Goal: Check status: Check status

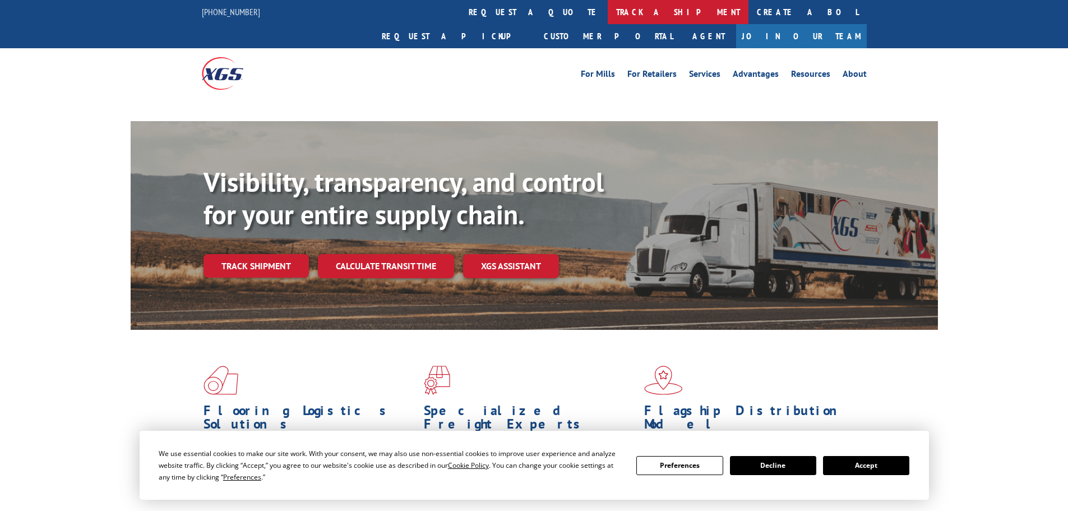
click at [608, 2] on link "track a shipment" at bounding box center [678, 12] width 141 height 24
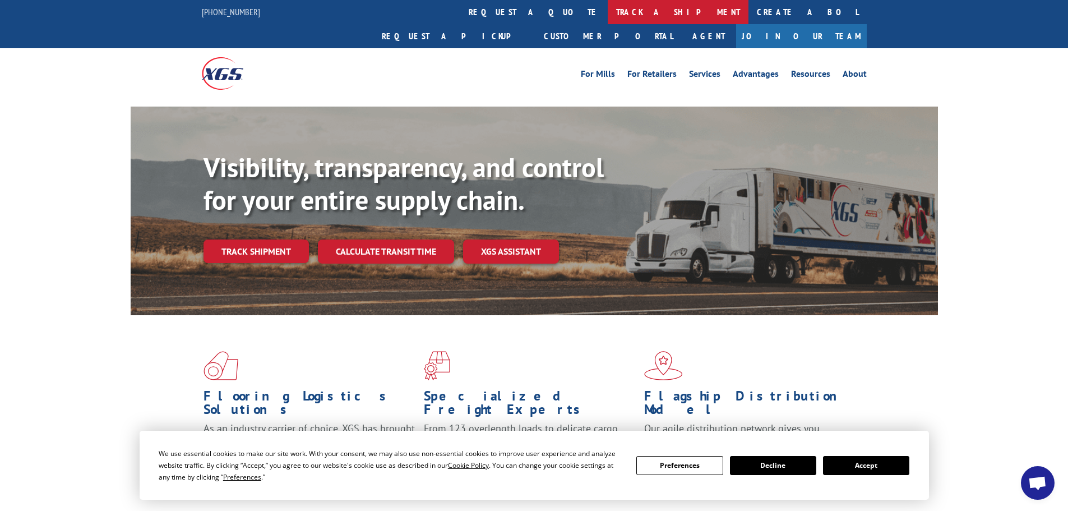
click at [608, 13] on link "track a shipment" at bounding box center [678, 12] width 141 height 24
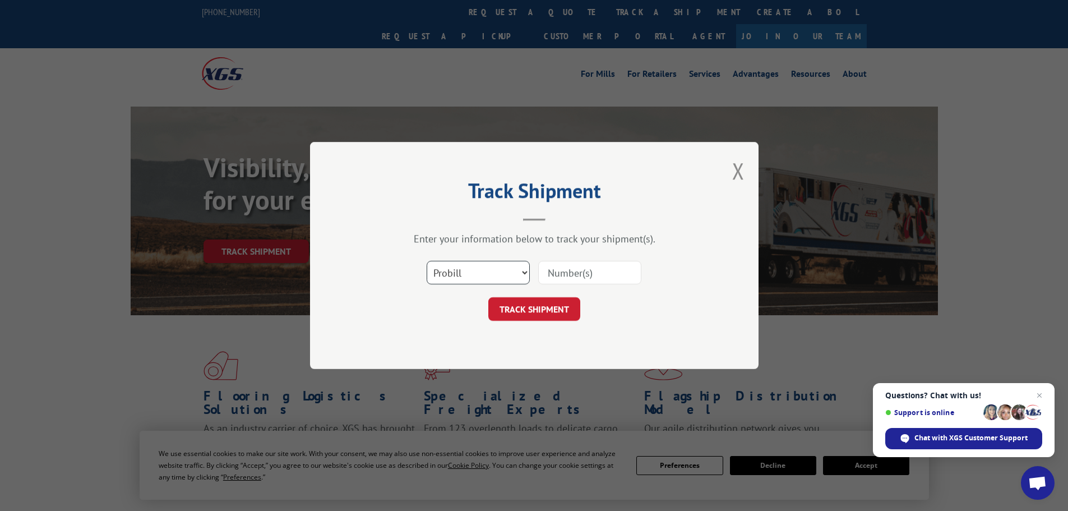
click at [456, 275] on select "Select category... Probill BOL PO" at bounding box center [478, 273] width 103 height 24
select select "po"
click at [427, 261] on select "Select category... Probill BOL PO" at bounding box center [478, 273] width 103 height 24
click at [558, 273] on input at bounding box center [589, 273] width 103 height 24
type input "20542482"
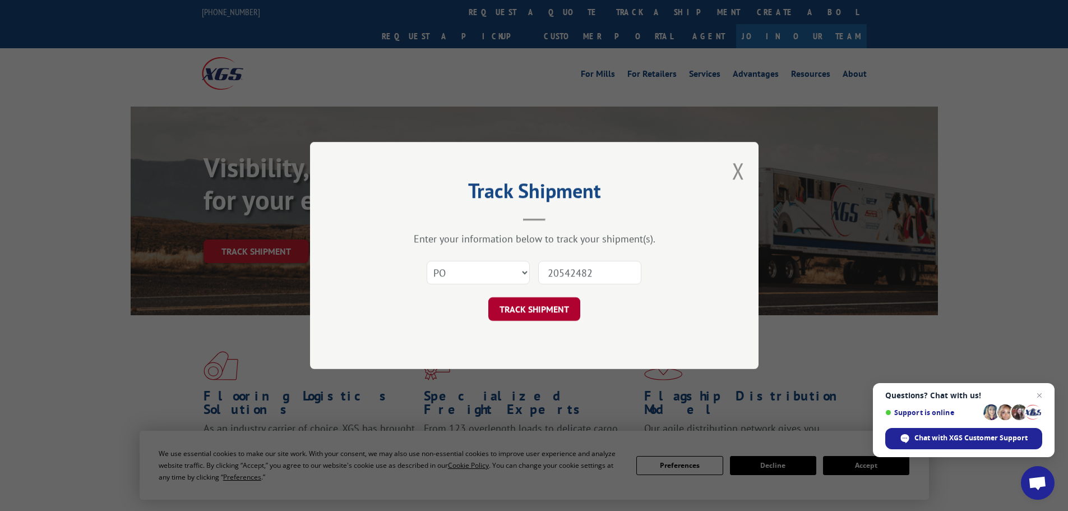
click at [551, 304] on button "TRACK SHIPMENT" at bounding box center [534, 309] width 92 height 24
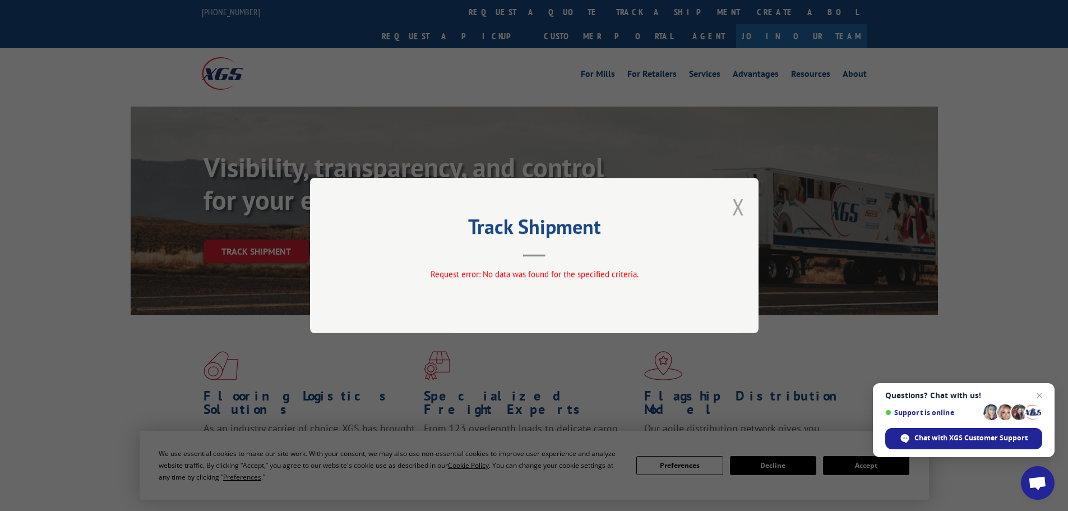
click at [738, 204] on button "Close modal" at bounding box center [738, 207] width 12 height 30
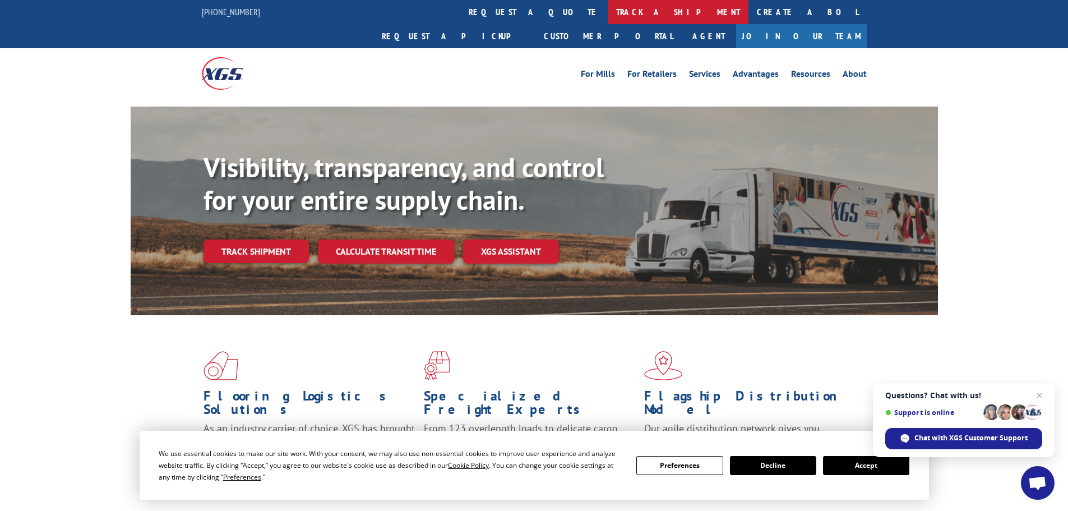
click at [608, 16] on link "track a shipment" at bounding box center [678, 12] width 141 height 24
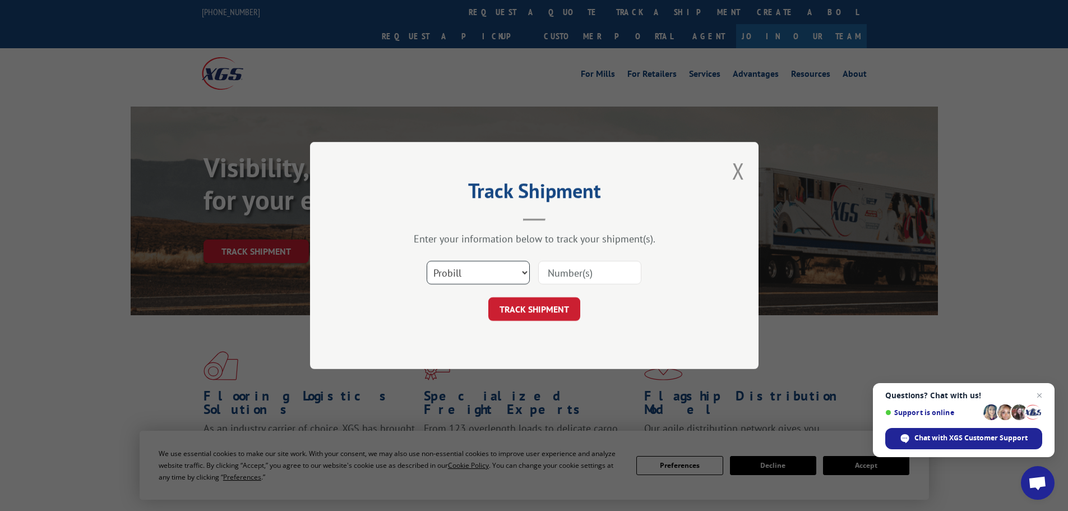
click at [494, 267] on select "Select category... Probill BOL PO" at bounding box center [478, 273] width 103 height 24
select select "bol"
click at [427, 261] on select "Select category... Probill BOL PO" at bounding box center [478, 273] width 103 height 24
click at [562, 274] on input at bounding box center [589, 273] width 103 height 24
paste input "5182398"
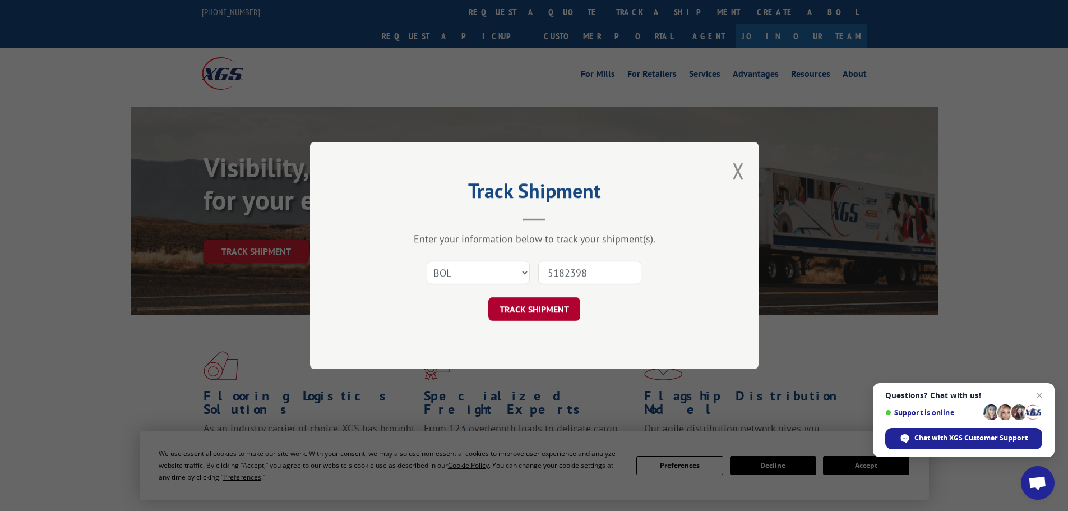
type input "5182398"
click at [553, 304] on button "TRACK SHIPMENT" at bounding box center [534, 309] width 92 height 24
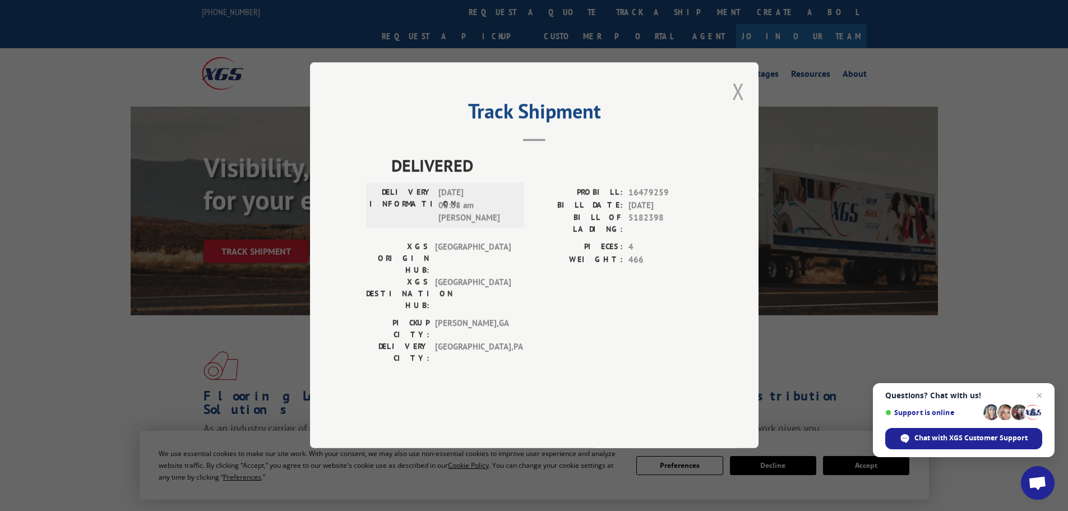
click at [744, 106] on button "Close modal" at bounding box center [738, 91] width 12 height 30
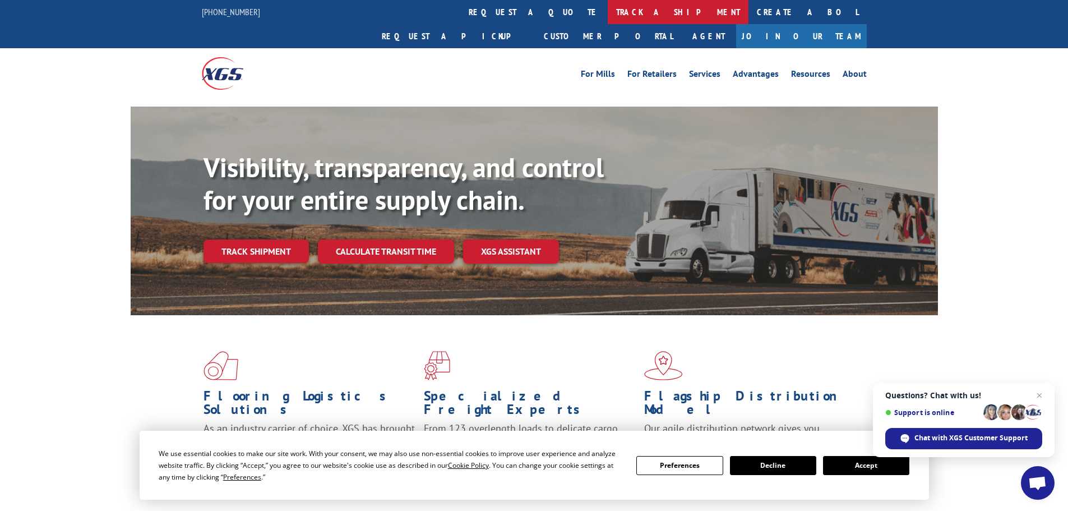
click at [608, 4] on link "track a shipment" at bounding box center [678, 12] width 141 height 24
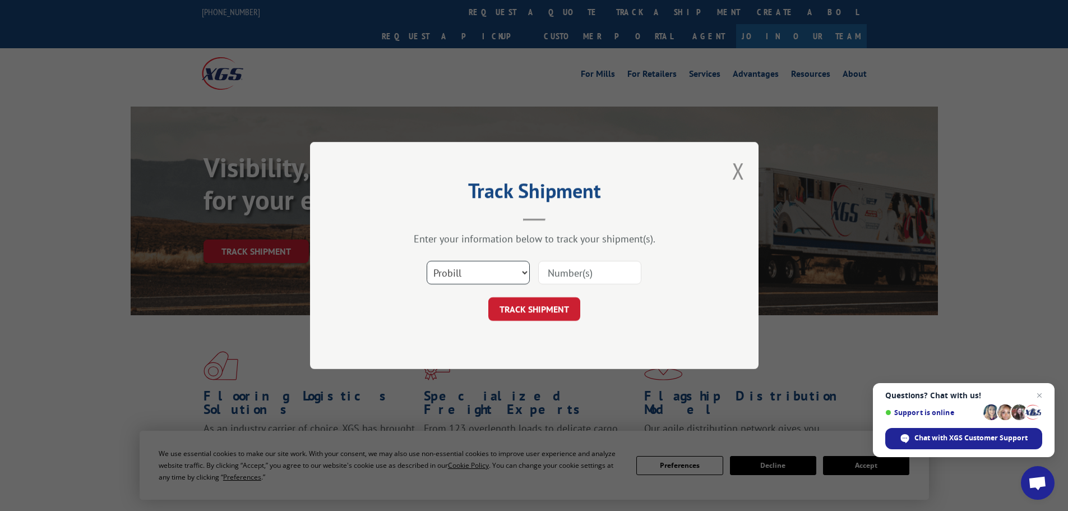
click at [455, 270] on select "Select category... Probill BOL PO" at bounding box center [478, 273] width 103 height 24
click at [454, 270] on select "Select category... Probill BOL PO" at bounding box center [478, 273] width 103 height 24
click at [566, 272] on input at bounding box center [589, 273] width 103 height 24
paste input "14156032"
type input "14156032"
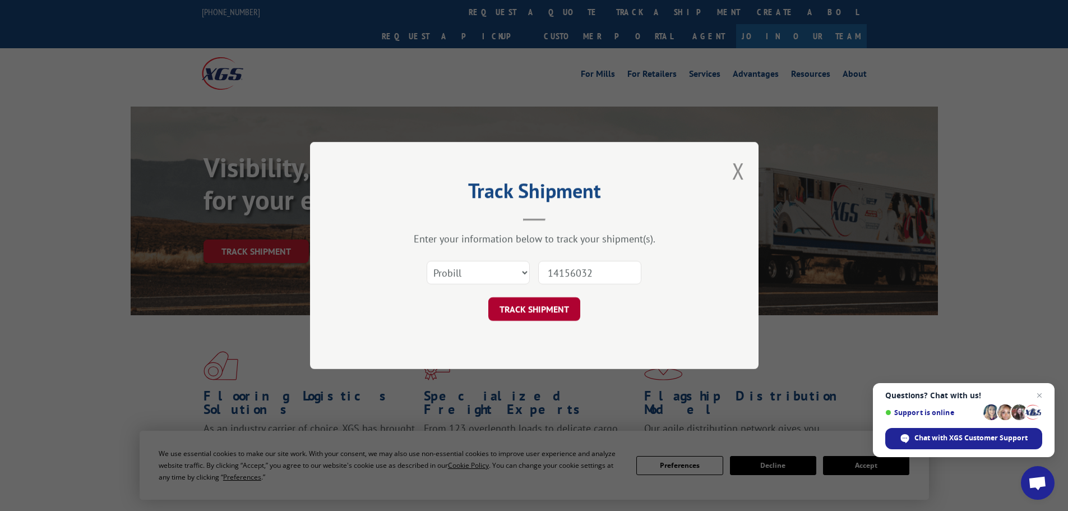
click at [524, 311] on button "TRACK SHIPMENT" at bounding box center [534, 309] width 92 height 24
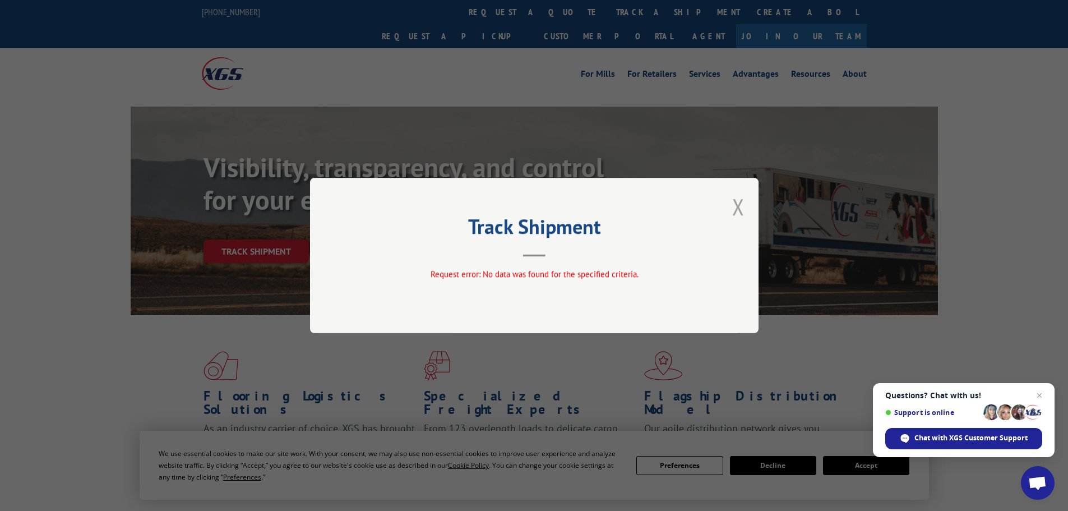
click at [740, 209] on button "Close modal" at bounding box center [738, 207] width 12 height 30
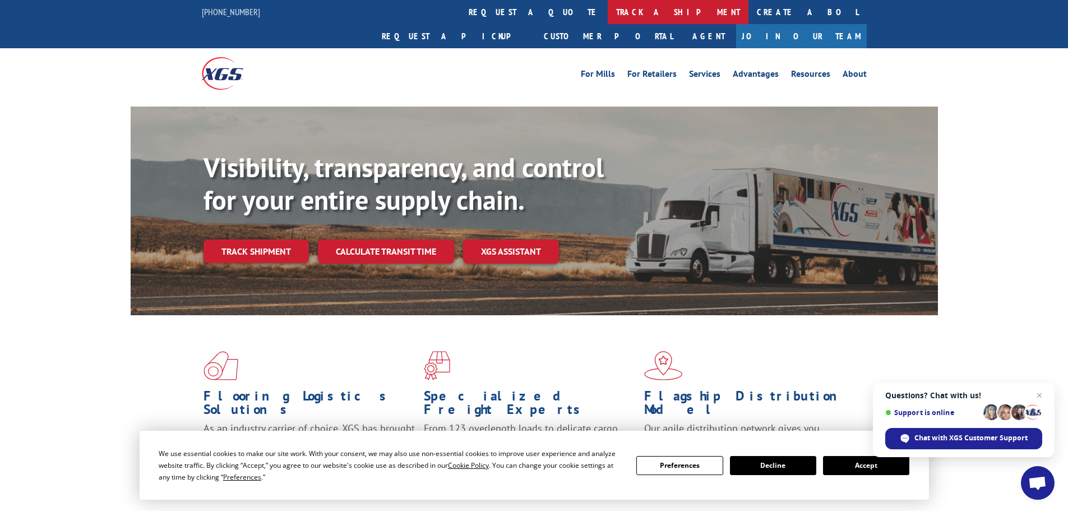
click at [608, 7] on link "track a shipment" at bounding box center [678, 12] width 141 height 24
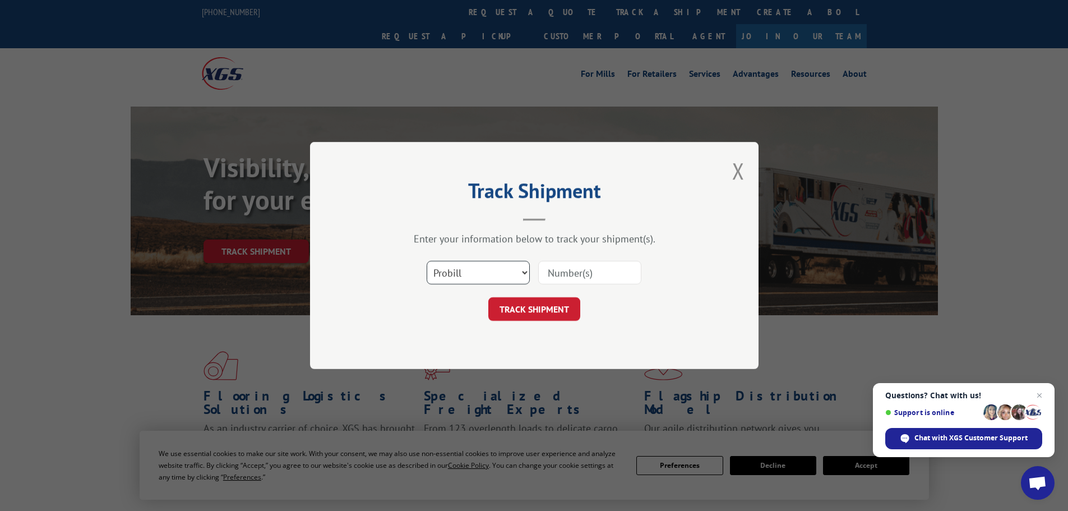
click at [472, 279] on select "Select category... Probill BOL PO" at bounding box center [478, 273] width 103 height 24
select select "po"
click at [427, 261] on select "Select category... Probill BOL PO" at bounding box center [478, 273] width 103 height 24
click at [579, 274] on input at bounding box center [589, 273] width 103 height 24
paste input "20542482"
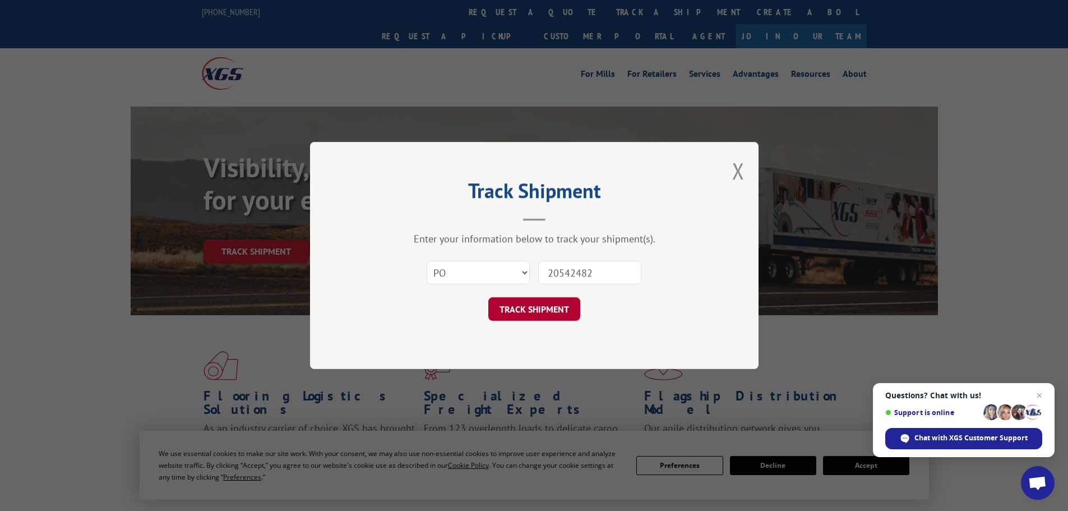
type input "20542482"
click at [538, 313] on button "TRACK SHIPMENT" at bounding box center [534, 309] width 92 height 24
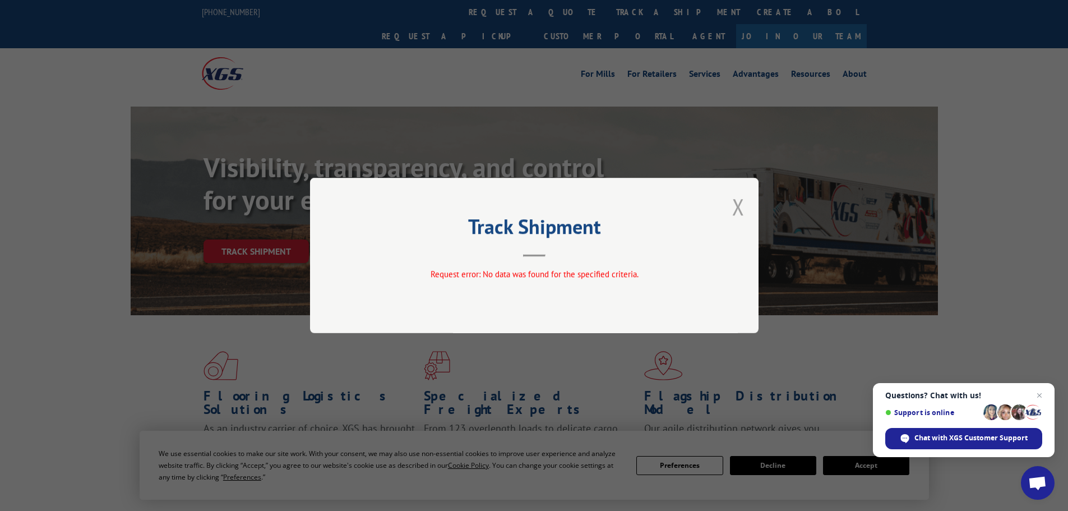
click at [744, 200] on button "Close modal" at bounding box center [738, 207] width 12 height 30
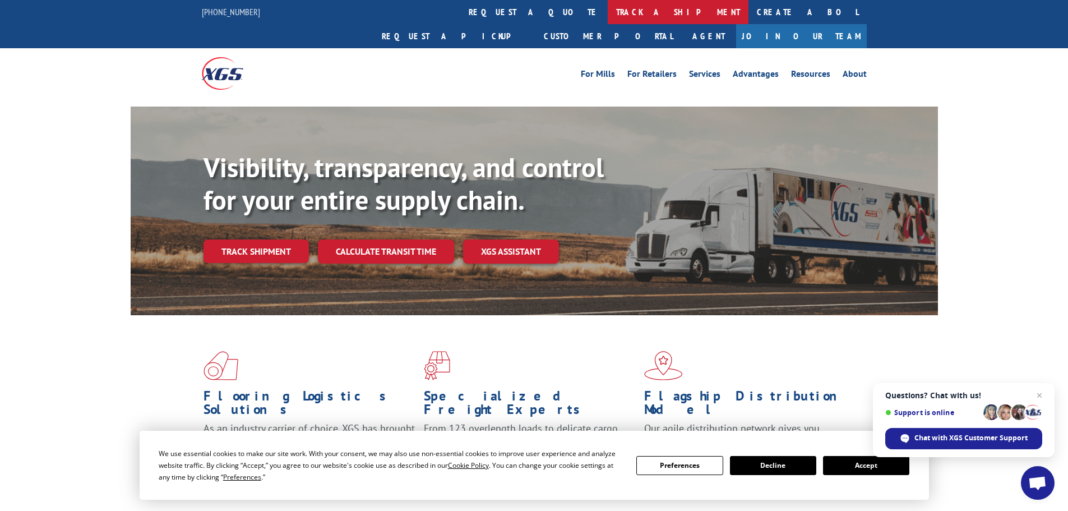
click at [608, 12] on link "track a shipment" at bounding box center [678, 12] width 141 height 24
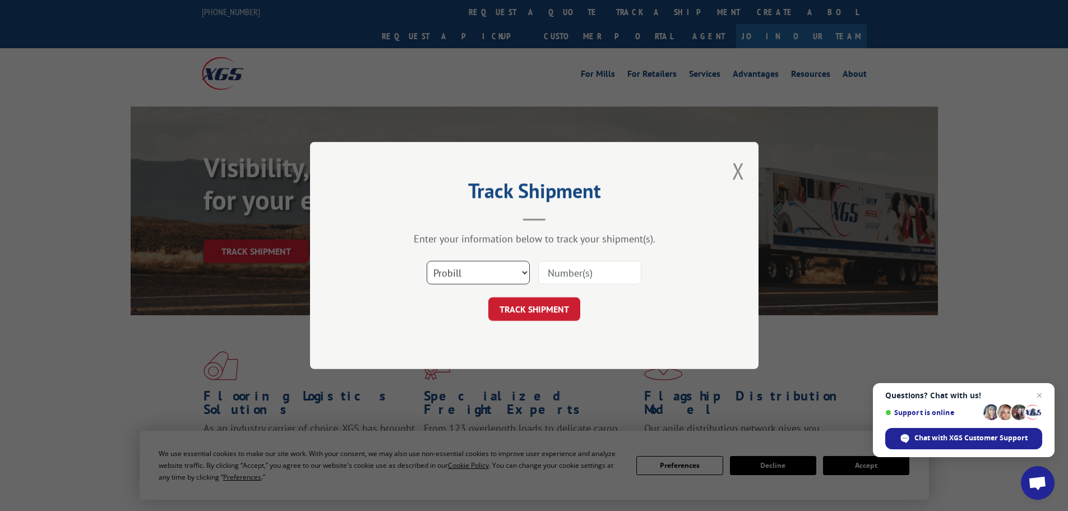
click at [460, 271] on select "Select category... Probill BOL PO" at bounding box center [478, 273] width 103 height 24
select select "po"
click at [427, 261] on select "Select category... Probill BOL PO" at bounding box center [478, 273] width 103 height 24
click at [560, 273] on input at bounding box center [589, 273] width 103 height 24
paste input "20542451"
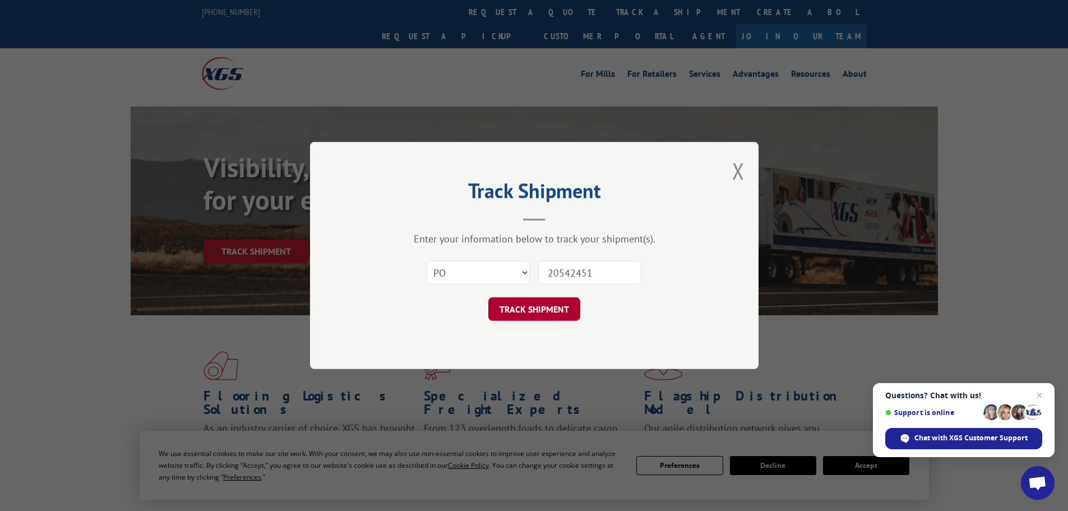
type input "20542451"
click at [521, 312] on button "TRACK SHIPMENT" at bounding box center [534, 309] width 92 height 24
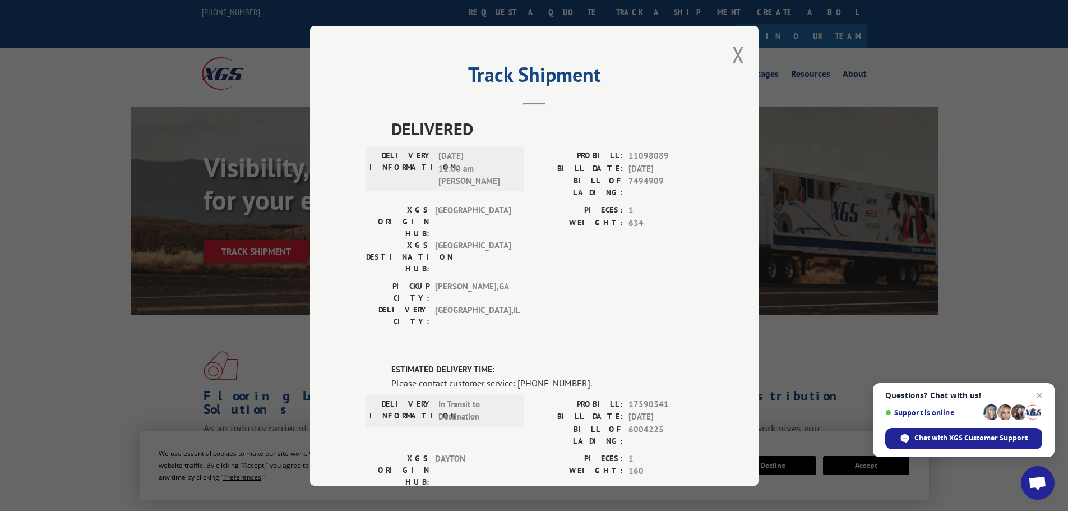
click at [897, 391] on span "Questions? Chat with us!" at bounding box center [963, 395] width 157 height 9
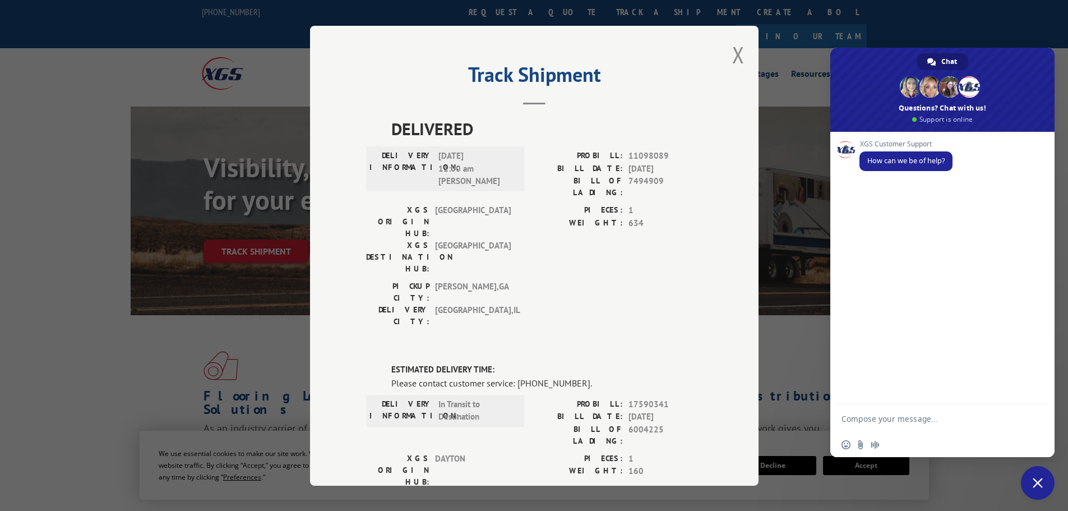
click at [934, 436] on div "Insert an emoji Send a file Audio message" at bounding box center [942, 444] width 224 height 25
click at [906, 418] on textarea "Compose your message..." at bounding box center [931, 418] width 179 height 28
paste textarea "20542451"
click at [901, 418] on textarea "He20542451llo, can I please get updated shipping on PO" at bounding box center [931, 413] width 179 height 38
click at [852, 407] on textarea "He20542451llo, can I please get updated shipping on PO 20542451?" at bounding box center [931, 413] width 179 height 38
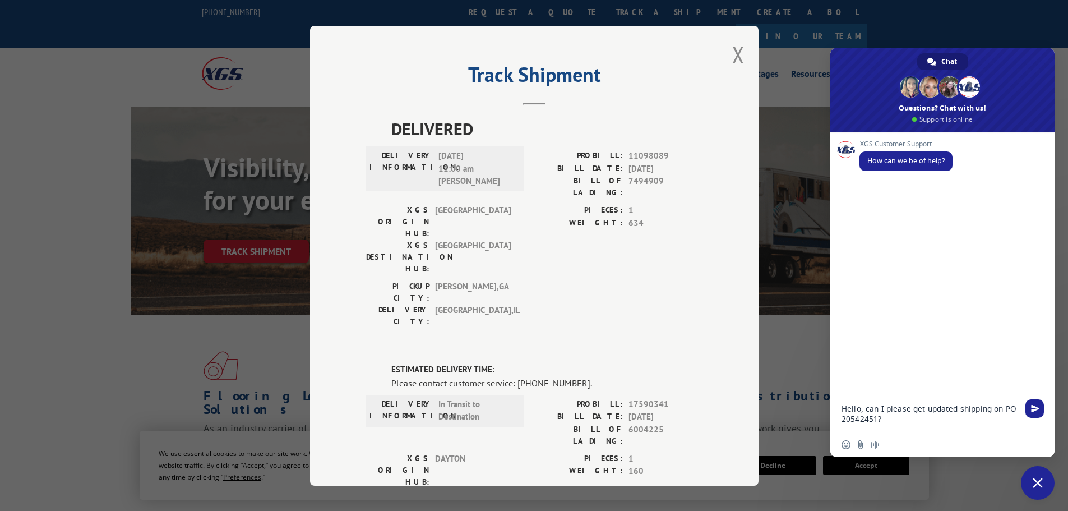
click at [990, 409] on textarea "Hello, can I please get updated shipping on PO 20542451?" at bounding box center [931, 413] width 179 height 38
type textarea "Hello, can I please get updated tracking information on PO 20542451?"
click at [1034, 410] on span "Send" at bounding box center [1035, 408] width 8 height 8
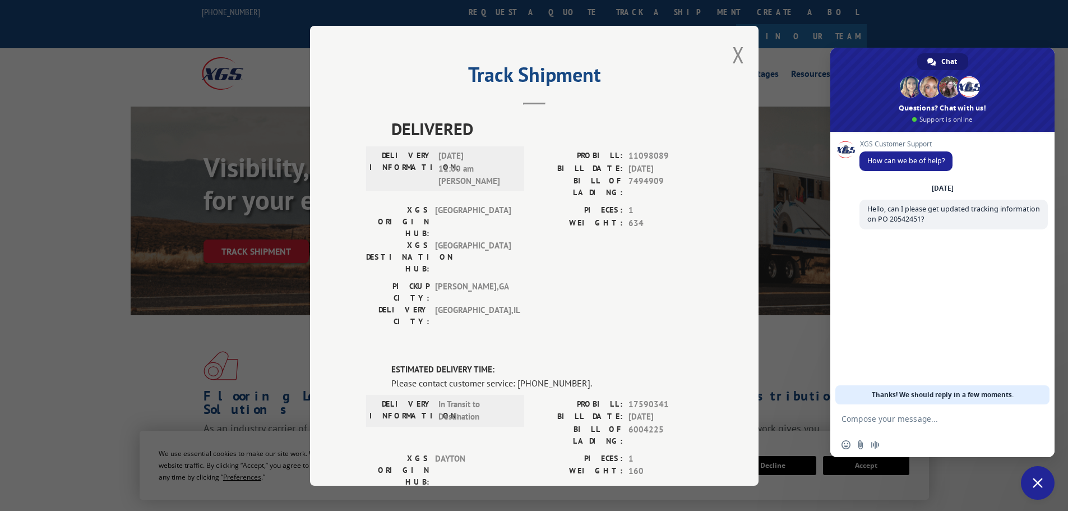
click at [523, 293] on div "DELIVERED DELIVERY INFORMATION: [DATE] 11:00 am [PERSON_NAME]: 11098089 BILL DA…" at bounding box center [534, 445] width 336 height 659
click at [732, 53] on button "Close modal" at bounding box center [738, 55] width 12 height 30
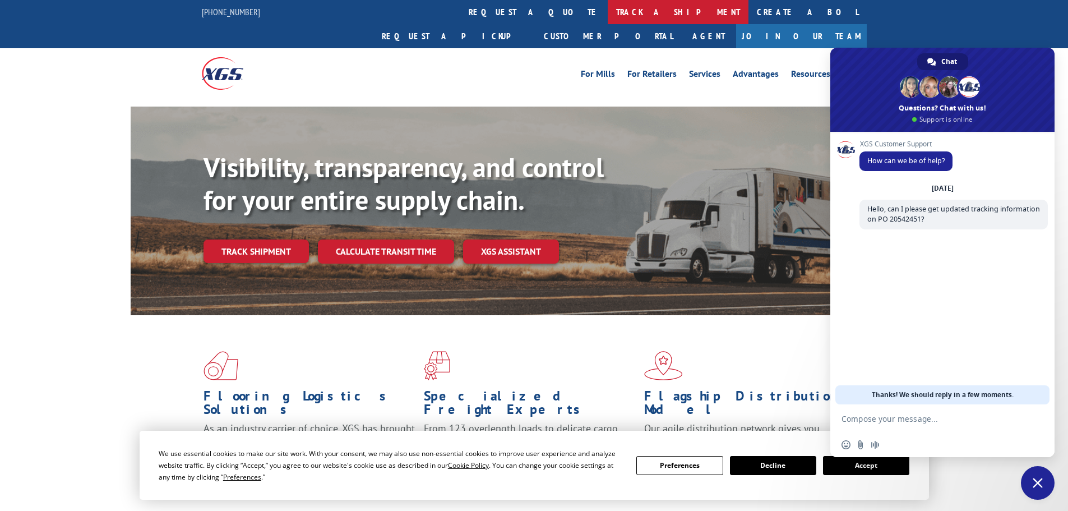
click at [608, 7] on link "track a shipment" at bounding box center [678, 12] width 141 height 24
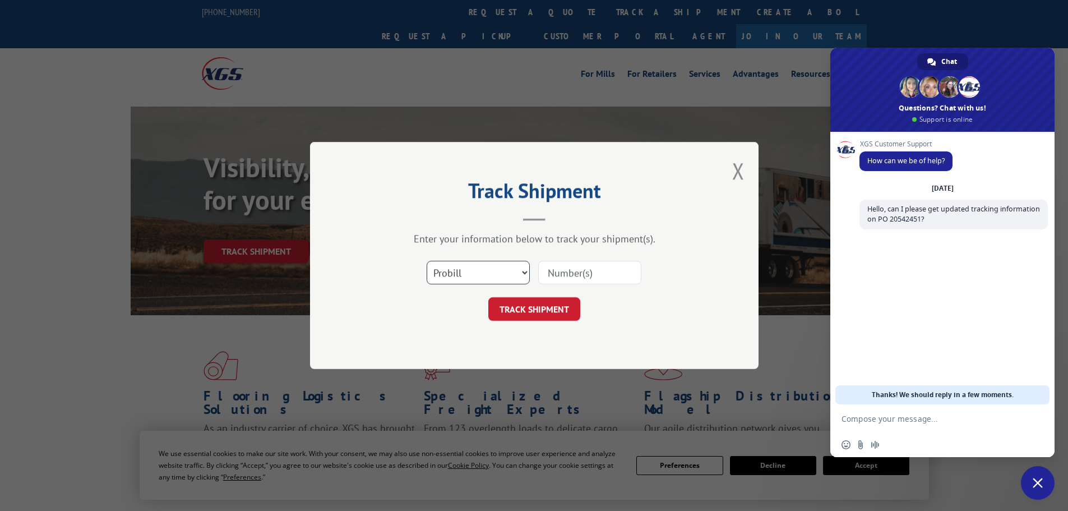
click at [474, 283] on select "Select category... Probill BOL PO" at bounding box center [478, 273] width 103 height 24
select select "po"
click at [427, 261] on select "Select category... Probill BOL PO" at bounding box center [478, 273] width 103 height 24
click at [573, 271] on input at bounding box center [589, 273] width 103 height 24
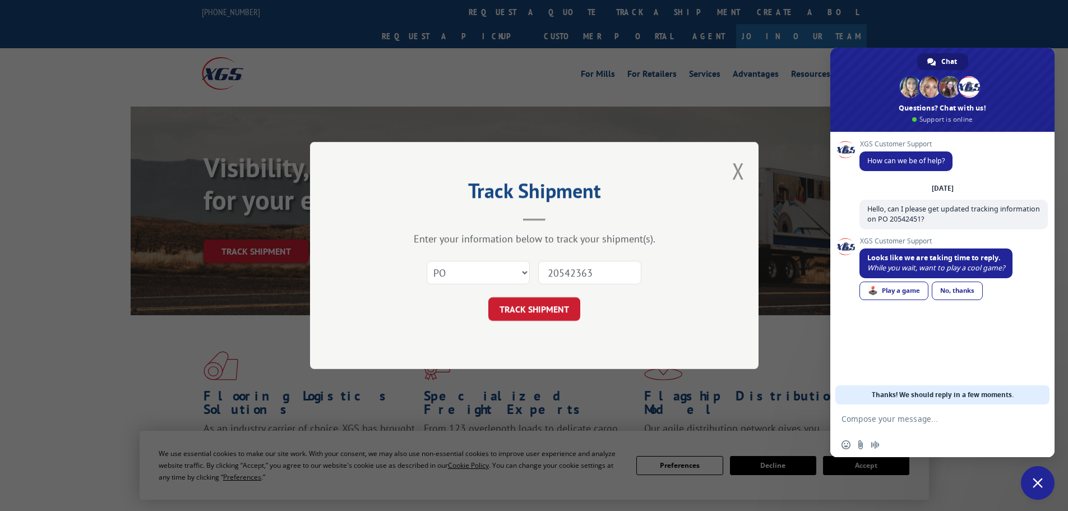
type input "20542363"
click at [488, 297] on button "TRACK SHIPMENT" at bounding box center [534, 309] width 92 height 24
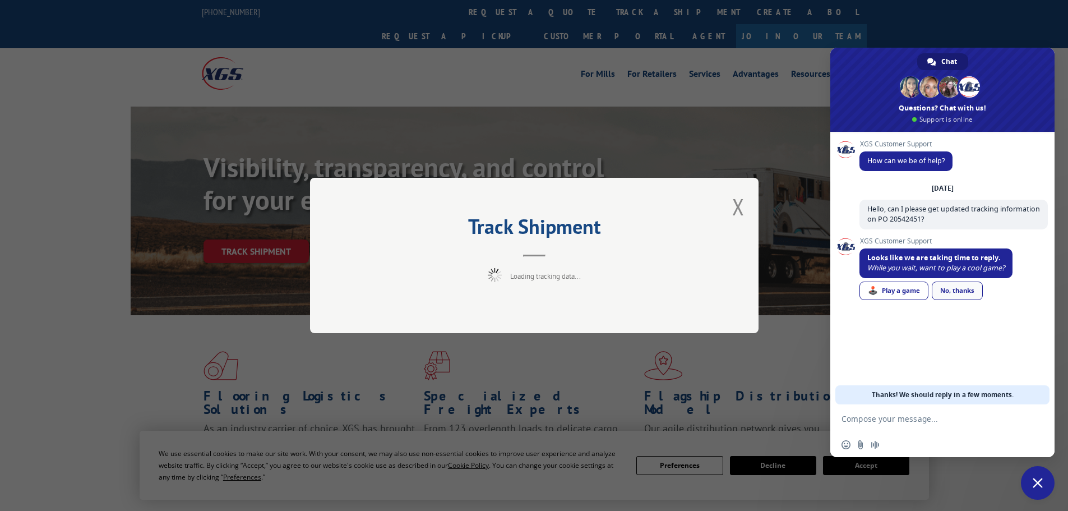
click at [954, 287] on link "No, thanks" at bounding box center [957, 290] width 51 height 19
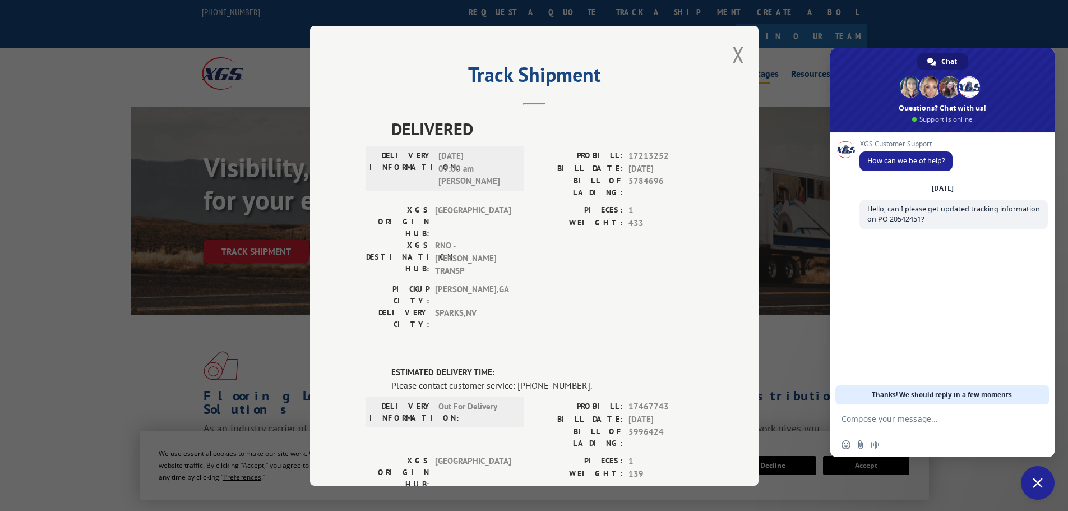
click at [732, 57] on button "Close modal" at bounding box center [738, 55] width 12 height 30
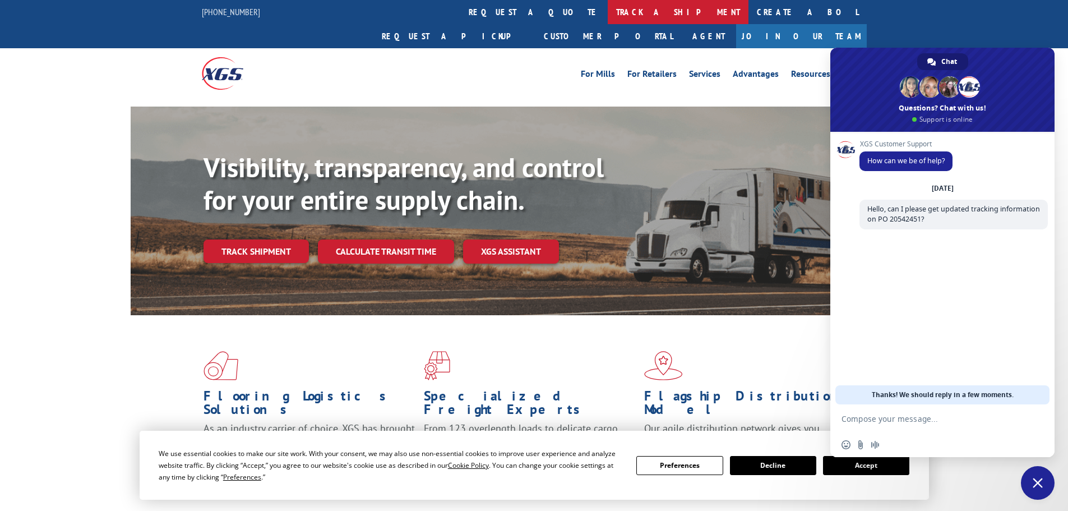
click at [608, 3] on link "track a shipment" at bounding box center [678, 12] width 141 height 24
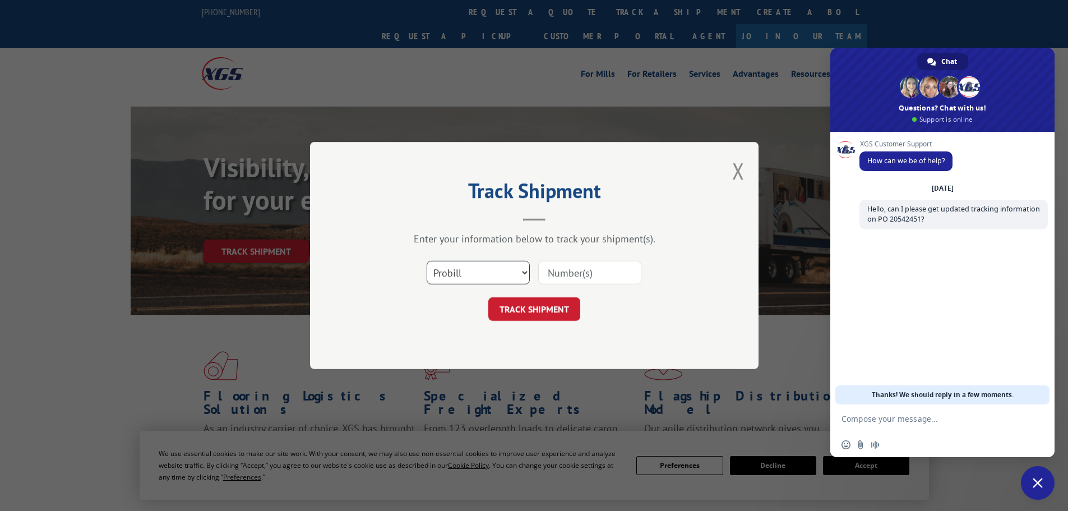
click at [463, 281] on select "Select category... Probill BOL PO" at bounding box center [478, 273] width 103 height 24
select select "po"
click at [427, 261] on select "Select category... Probill BOL PO" at bounding box center [478, 273] width 103 height 24
click at [594, 277] on input at bounding box center [589, 273] width 103 height 24
type input "20542451"
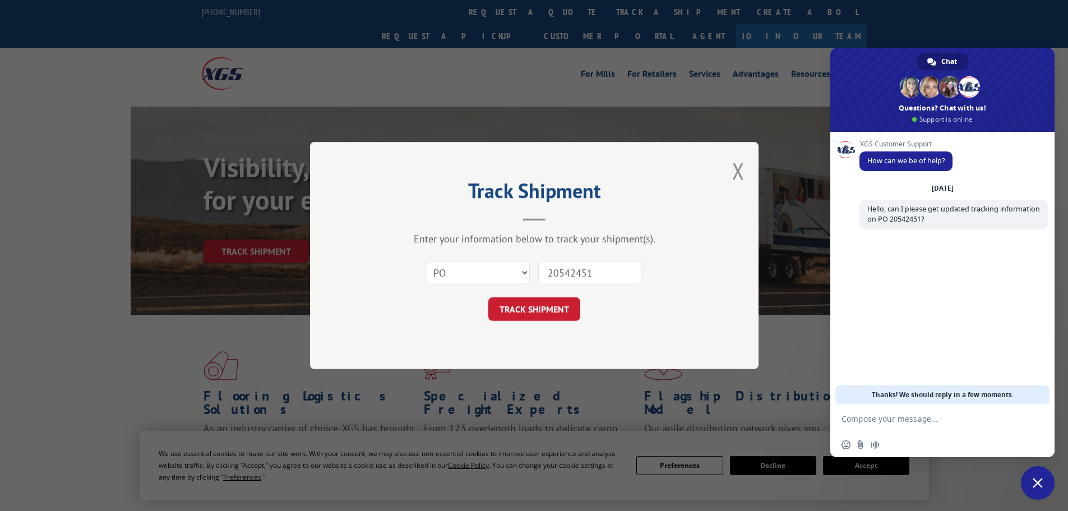
click button "TRACK SHIPMENT" at bounding box center [534, 309] width 92 height 24
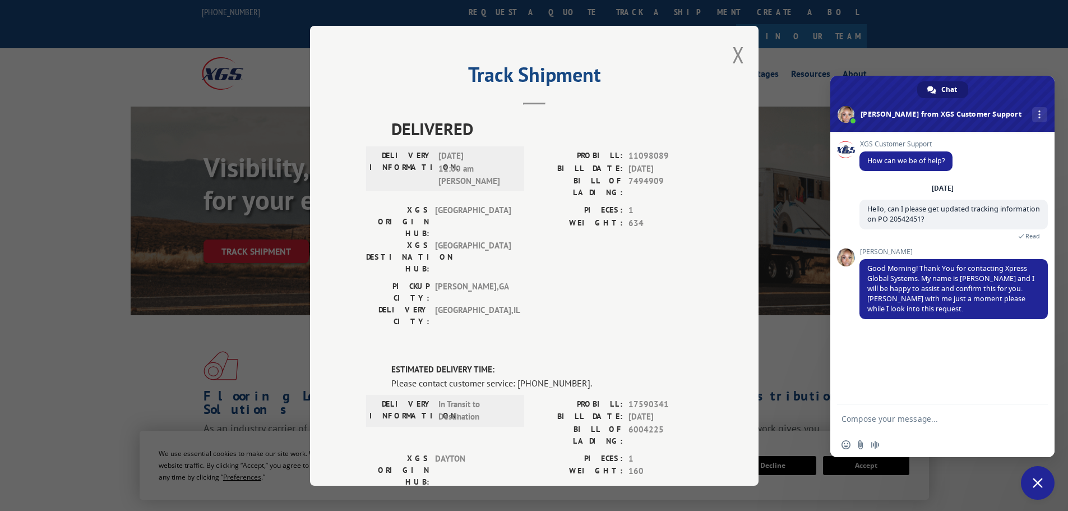
click at [851, 415] on textarea "Compose your message..." at bounding box center [931, 418] width 179 height 28
click at [182, 59] on div "Track Shipment DELIVERED DELIVERY INFORMATION: [DATE] 11:00 am [PERSON_NAME]: 1…" at bounding box center [534, 255] width 1068 height 511
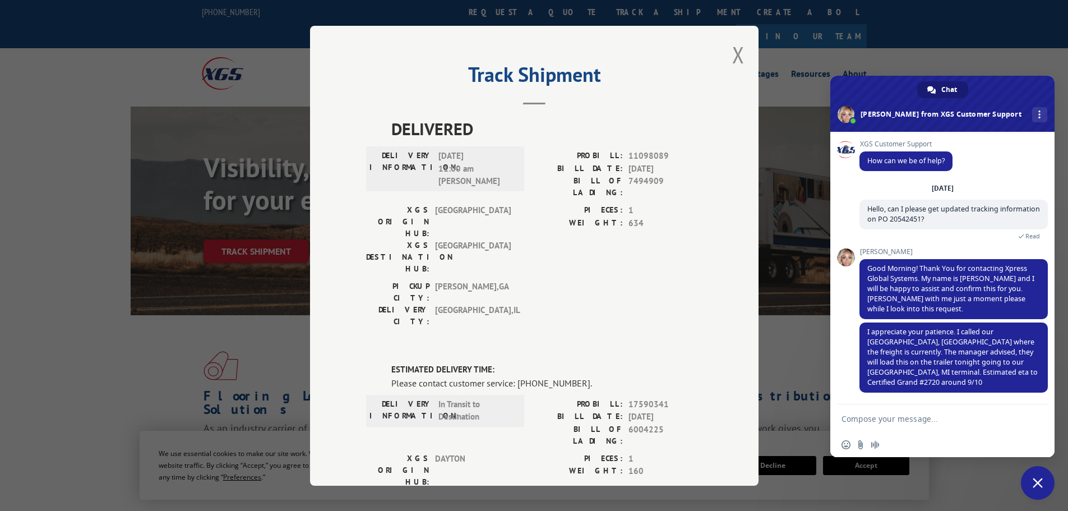
click at [957, 413] on textarea "Compose your message..." at bounding box center [931, 418] width 179 height 28
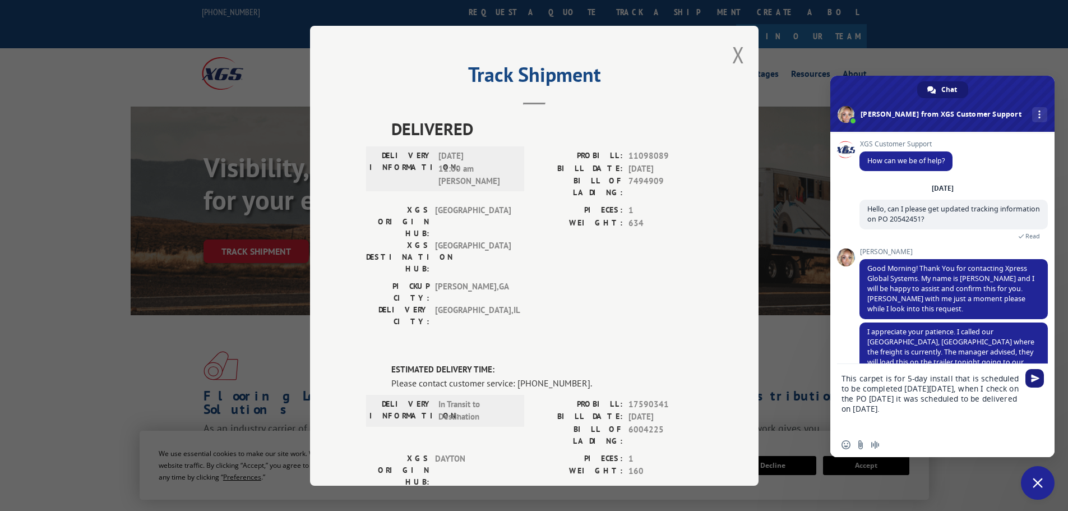
type textarea "This carpet is for 5-day install that is scheduled to be completed [DATE][DATE]…"
click at [1034, 375] on span "Send" at bounding box center [1035, 378] width 8 height 8
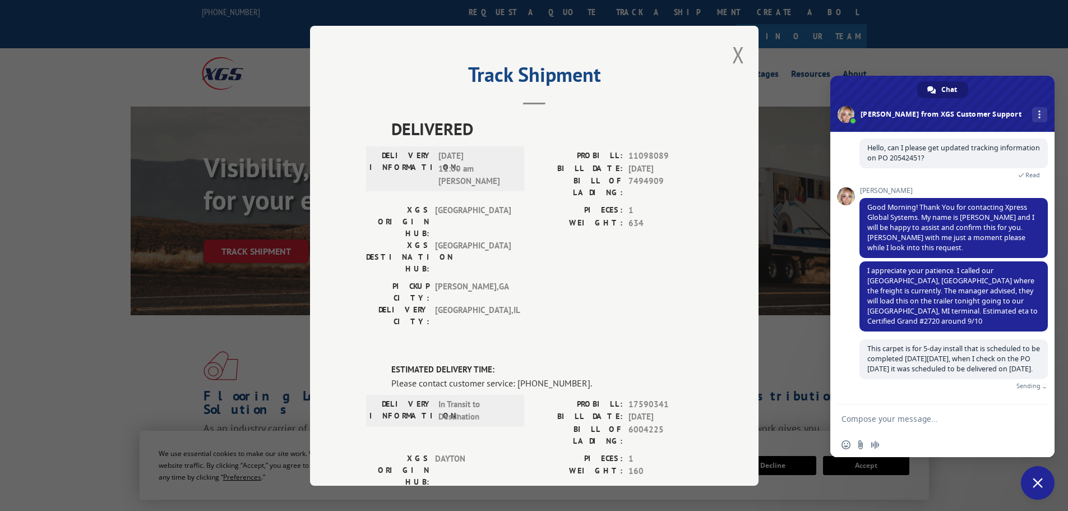
scroll to position [58, 0]
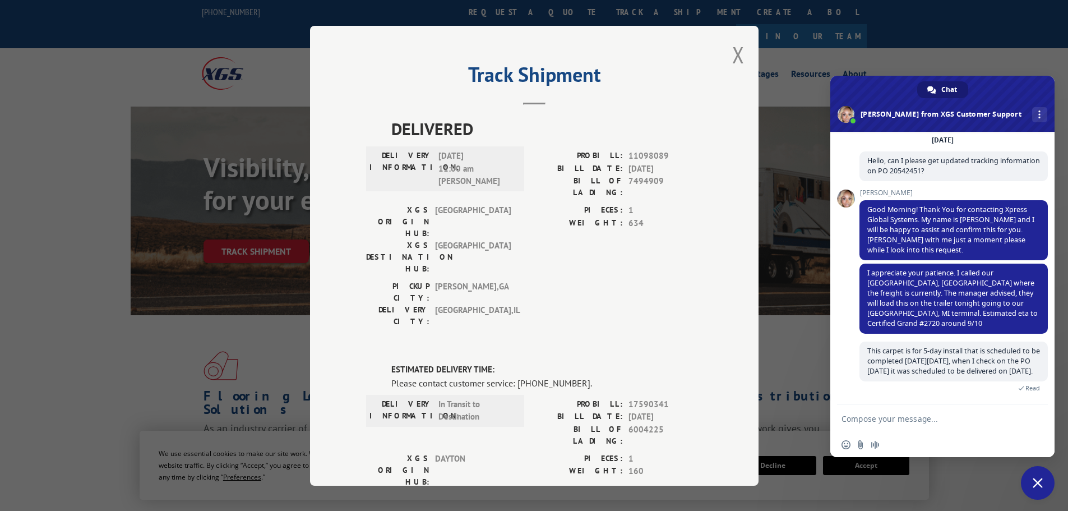
click at [875, 415] on textarea "Compose your message..." at bounding box center [931, 418] width 179 height 28
type textarea "D"
type textarea "i"
type textarea "Did the carpet get missed for load?"
click at [1040, 421] on span "Send" at bounding box center [1035, 418] width 19 height 19
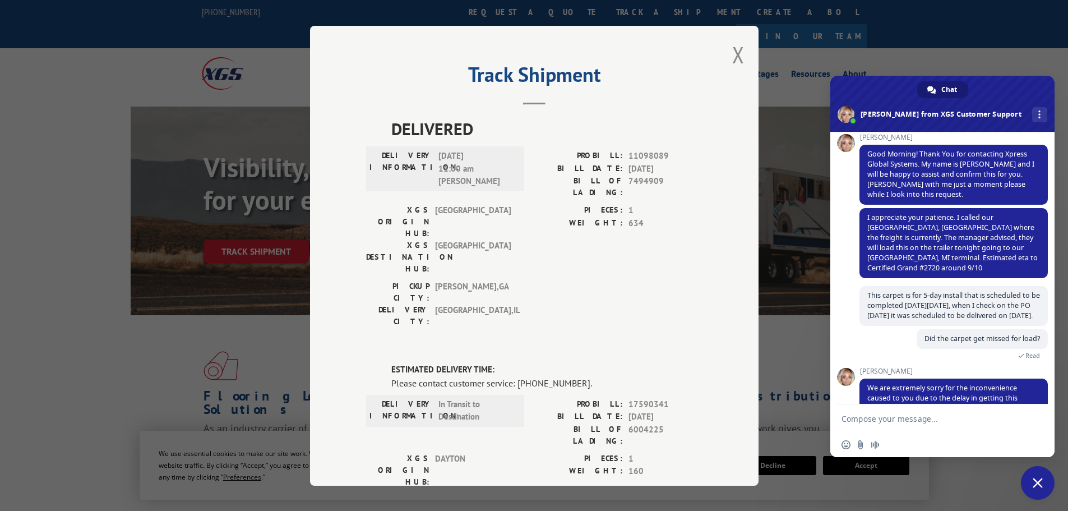
scroll to position [191, 0]
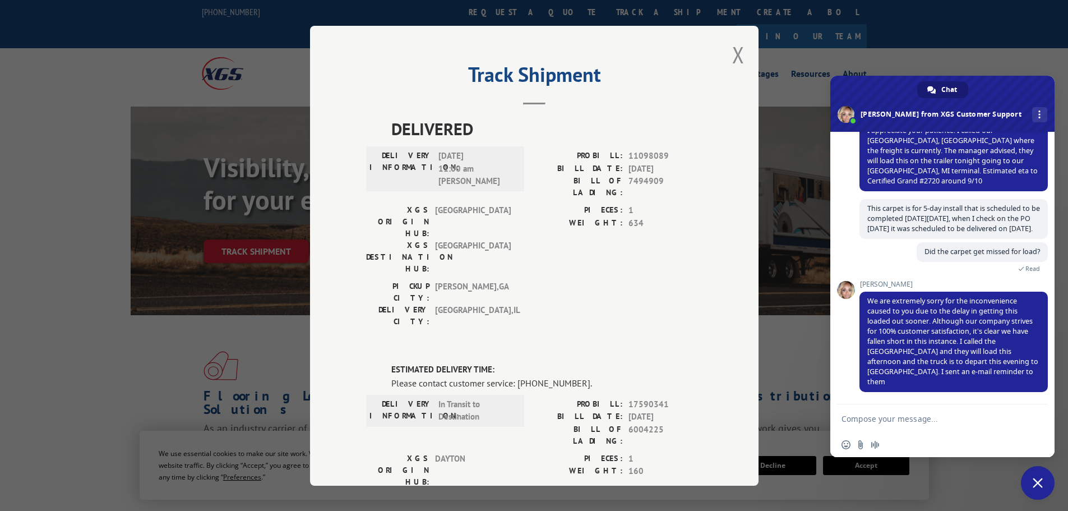
click at [911, 419] on textarea "Compose your message..." at bounding box center [931, 418] width 179 height 28
type textarea "S"
type textarea "When will the carpet be delivered to Certified Grand?"
click at [1030, 407] on span "Send" at bounding box center [1035, 408] width 19 height 19
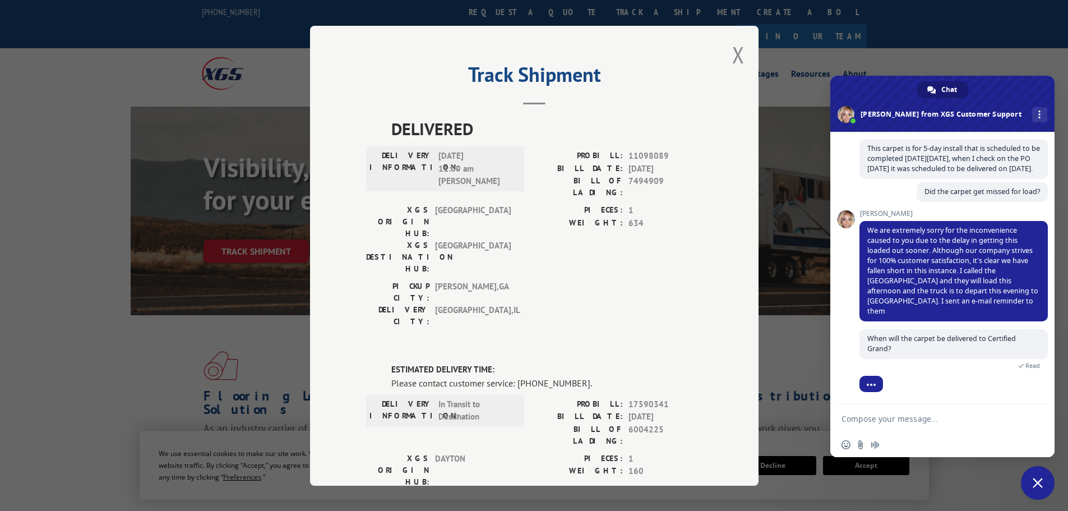
scroll to position [317, 0]
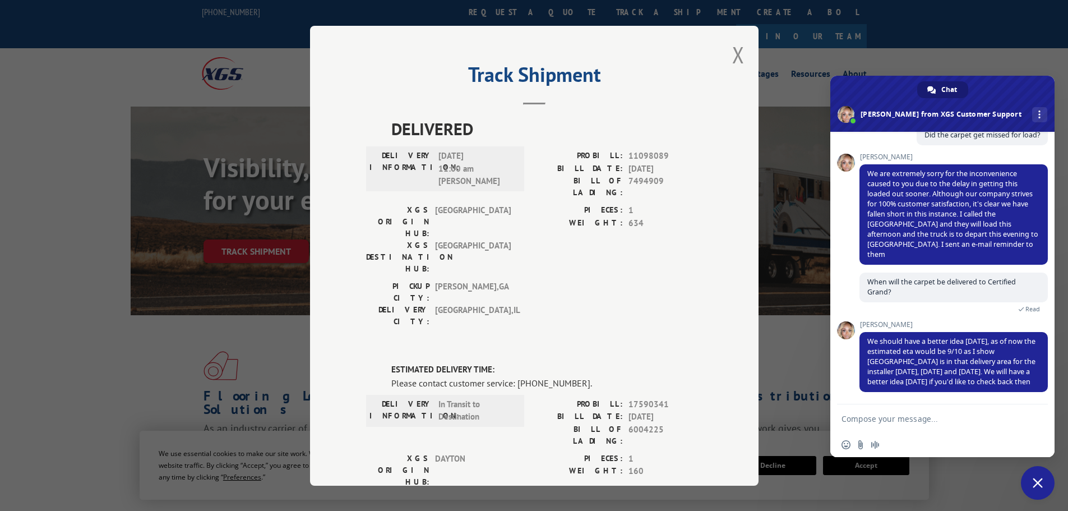
click at [906, 415] on textarea "Compose your message..." at bounding box center [931, 418] width 179 height 28
type textarea "W"
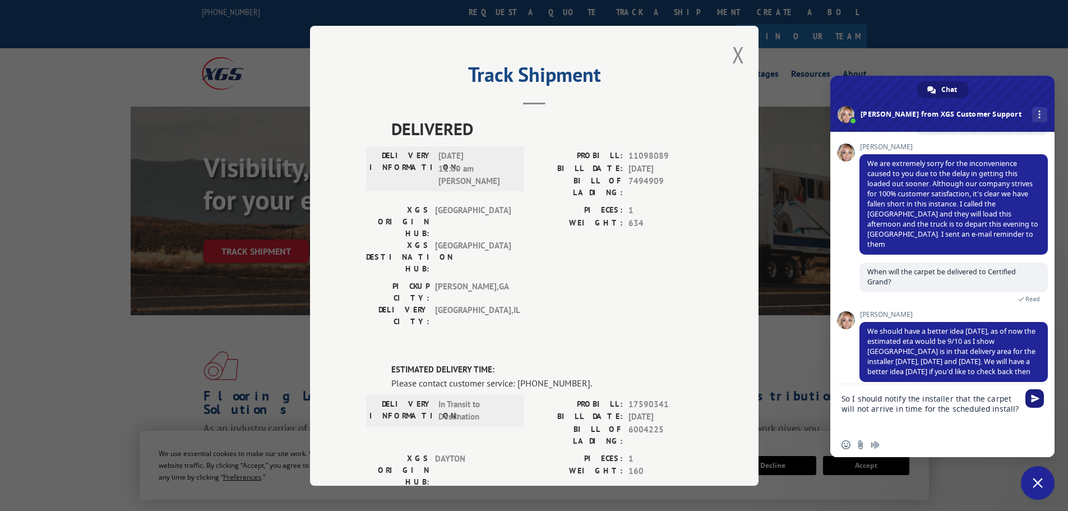
type textarea "So I should notify the installer that the carpet will not arrive in time for th…"
click at [1041, 401] on span "Send" at bounding box center [1035, 398] width 19 height 19
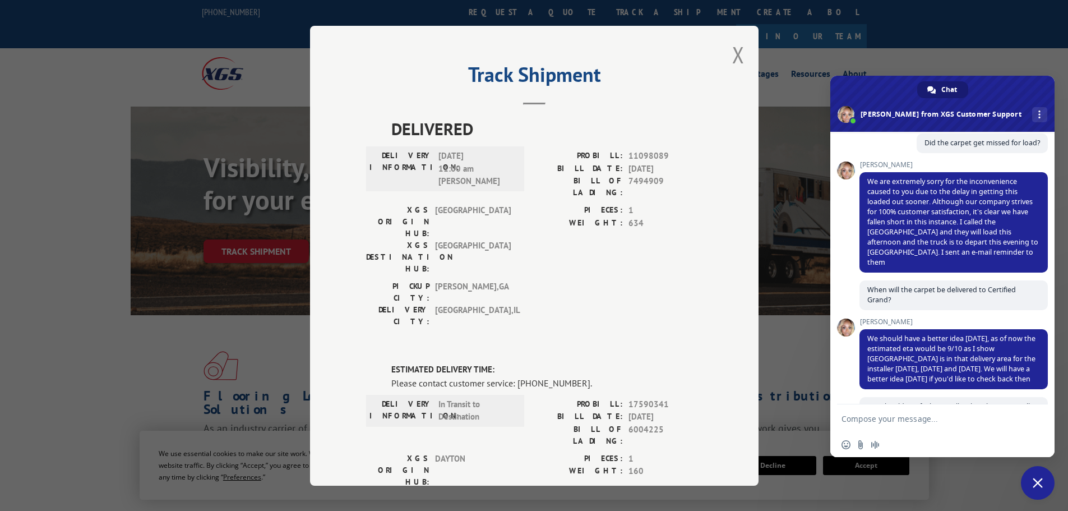
scroll to position [165, 0]
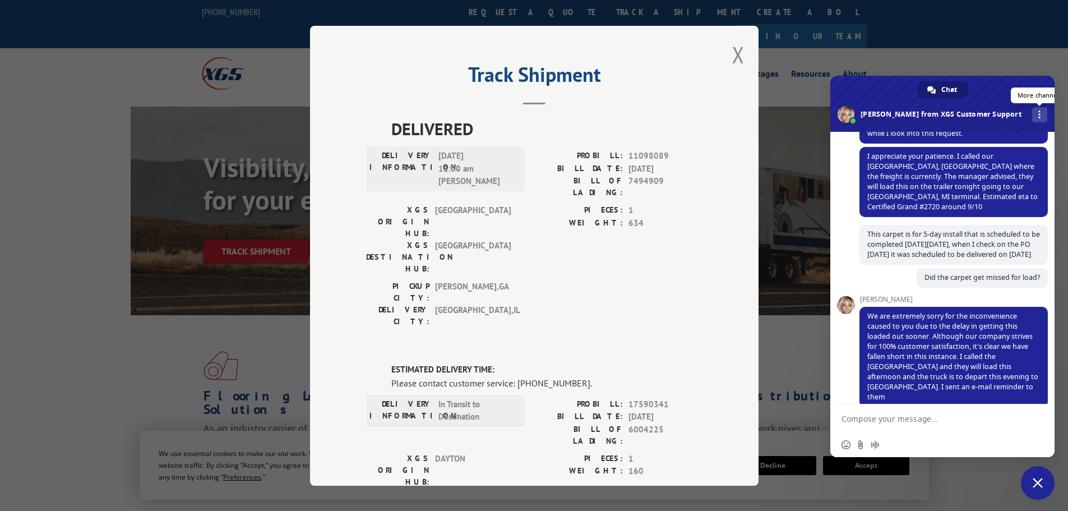
click at [1038, 112] on span at bounding box center [1039, 114] width 2 height 8
click at [851, 218] on div "XGS Customer Support How can we be of help? [DATE] Hello, can I please get upda…" at bounding box center [942, 268] width 224 height 273
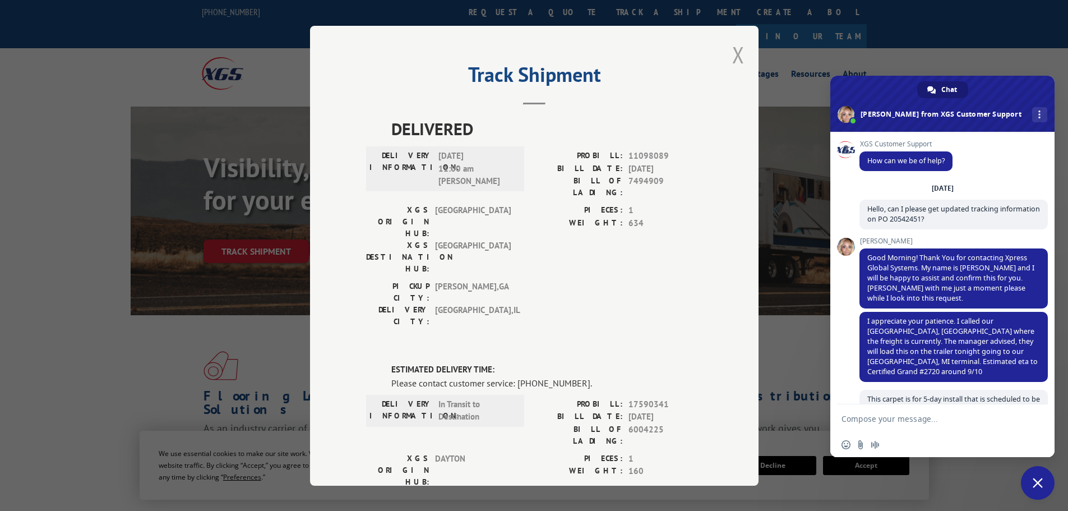
click at [735, 57] on button "Close modal" at bounding box center [738, 55] width 12 height 30
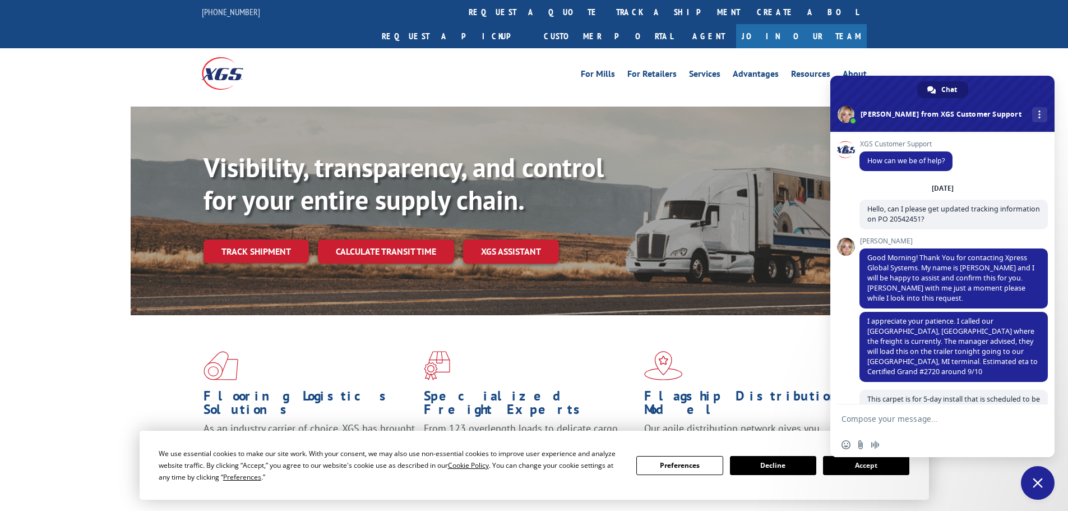
click at [961, 48] on div "For [PERSON_NAME] For Retailers Services Advantages Resources About For [PERSON…" at bounding box center [534, 73] width 1068 height 50
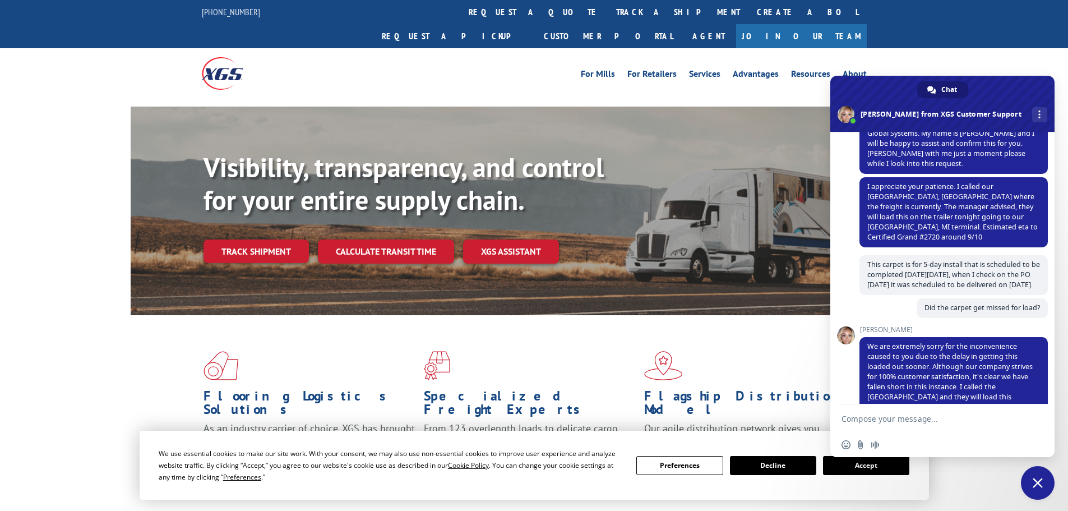
scroll to position [202, 0]
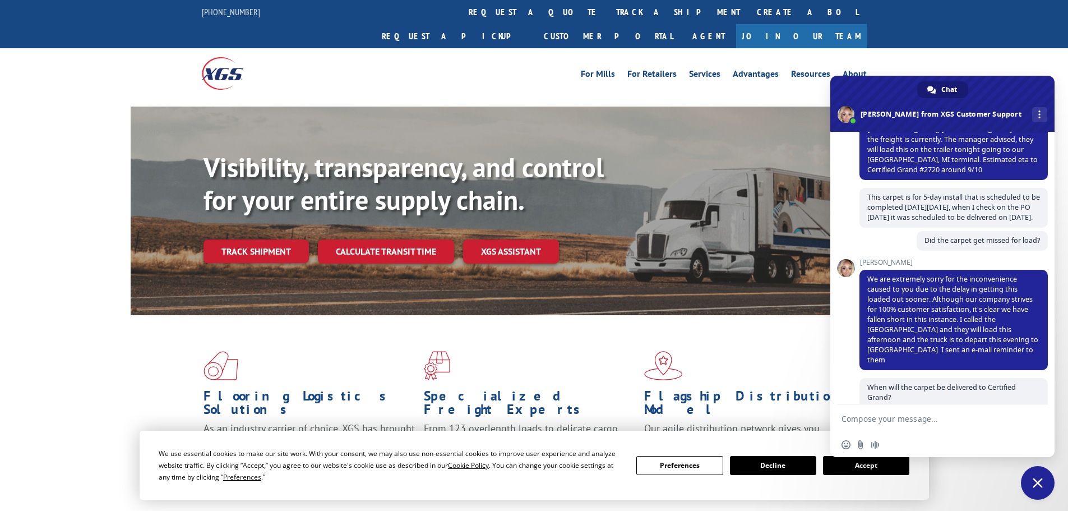
click at [942, 60] on div "For [PERSON_NAME] For Retailers Services Advantages Resources About For [PERSON…" at bounding box center [534, 73] width 1068 height 50
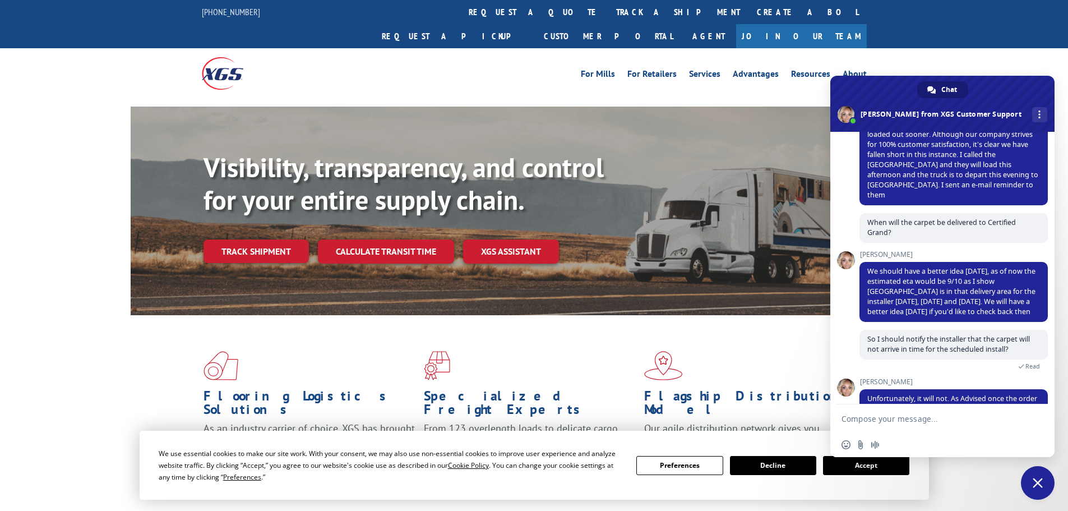
scroll to position [434, 0]
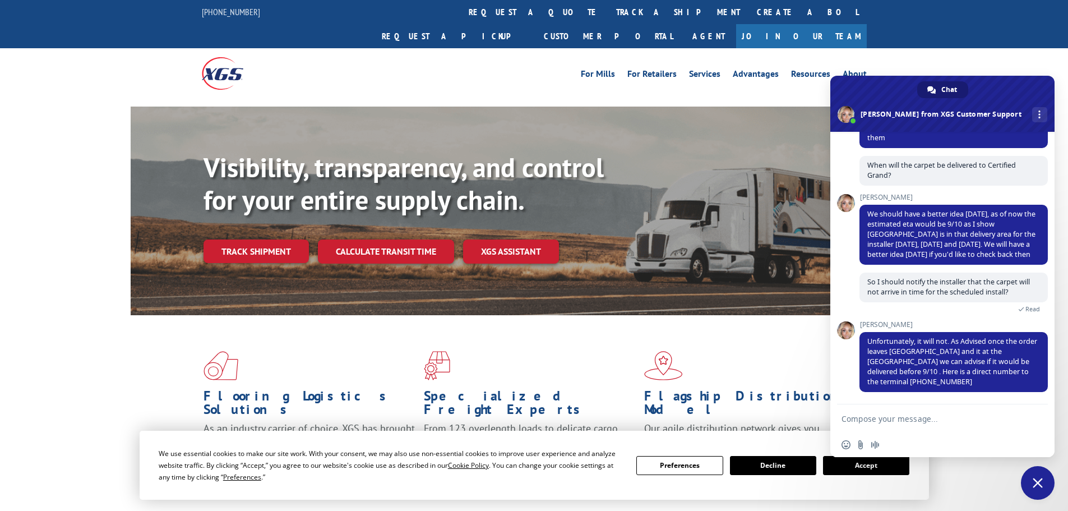
click at [1032, 481] on span "Close chat" at bounding box center [1038, 483] width 34 height 34
